Goal: Submit feedback/report problem

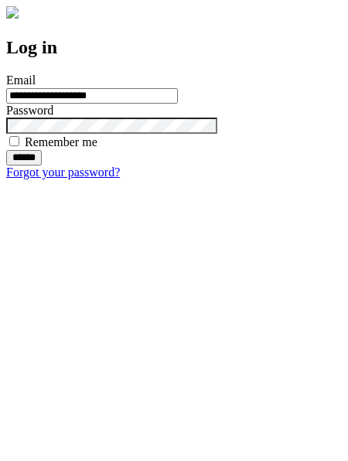
type input "**********"
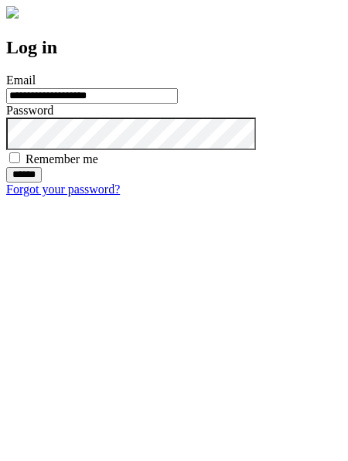
click at [42, 182] on input "******" at bounding box center [24, 174] width 36 height 15
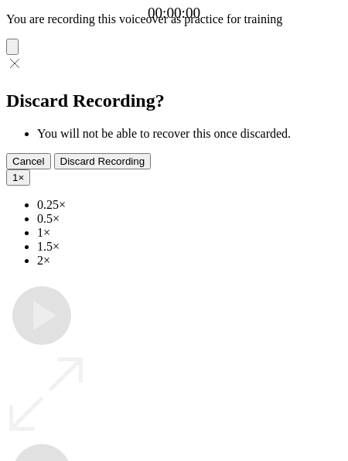
type input "**********"
